Goal: Transaction & Acquisition: Book appointment/travel/reservation

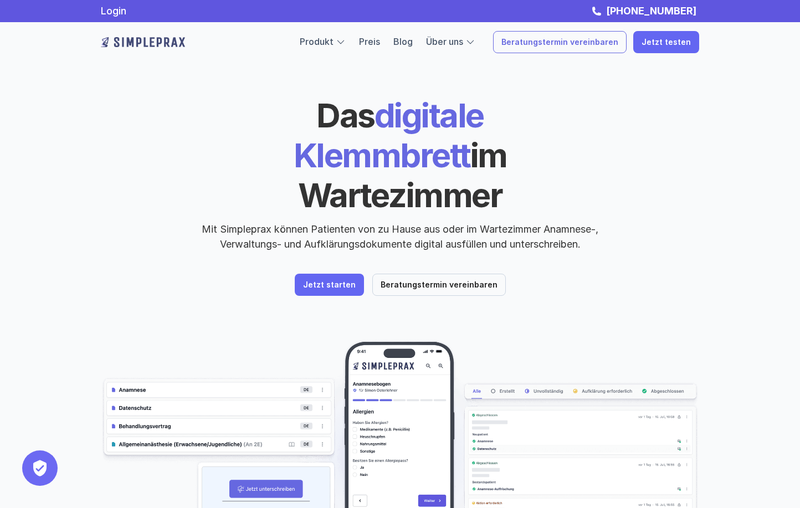
click at [595, 45] on p "Beratungstermin vereinbaren" at bounding box center [559, 42] width 117 height 9
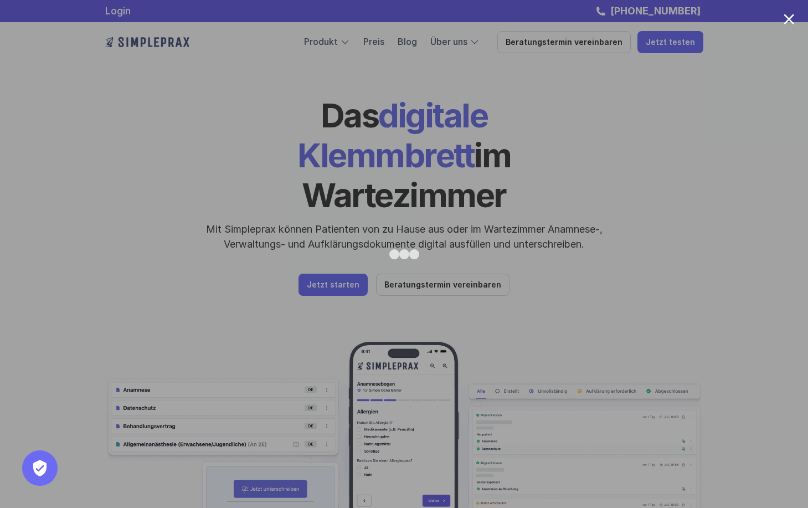
click at [788, 21] on div at bounding box center [789, 19] width 11 height 11
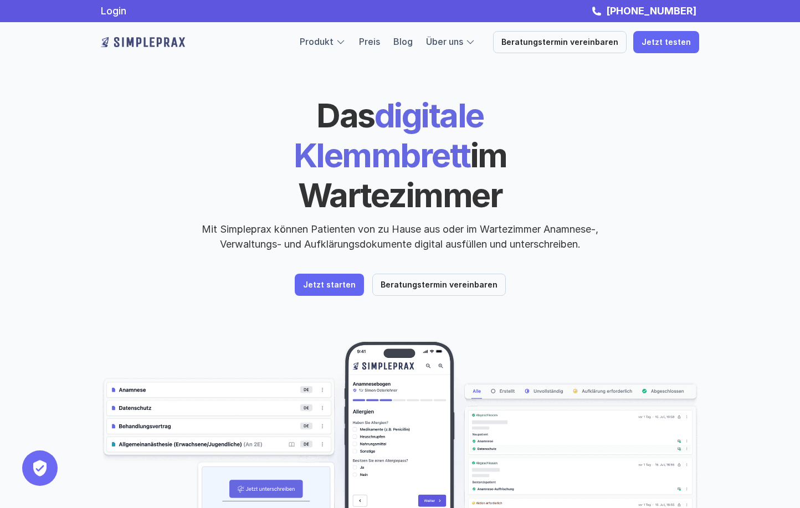
click at [348, 141] on span "im Wartezimmer" at bounding box center [405, 175] width 215 height 80
click at [324, 280] on p "Jetzt starten" at bounding box center [329, 284] width 53 height 9
